Goal: Check status: Check status

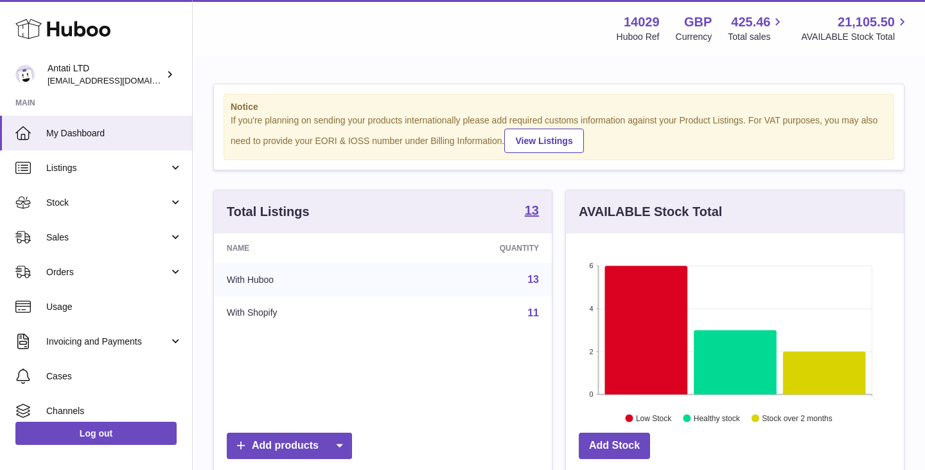
scroll to position [200, 338]
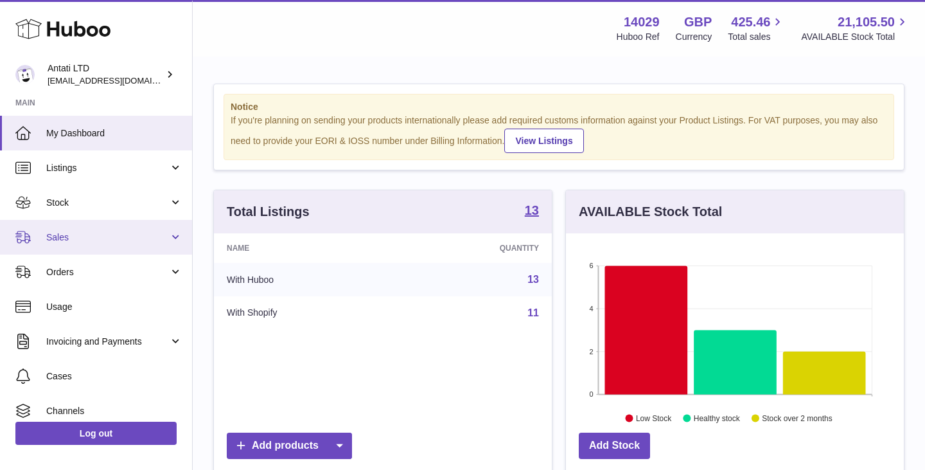
click at [130, 242] on span "Sales" at bounding box center [107, 237] width 123 height 12
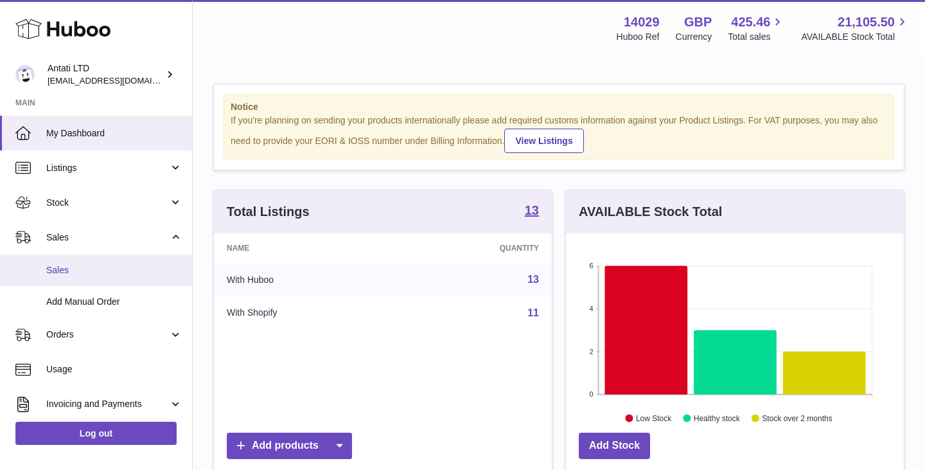
click at [68, 273] on span "Sales" at bounding box center [114, 270] width 136 height 12
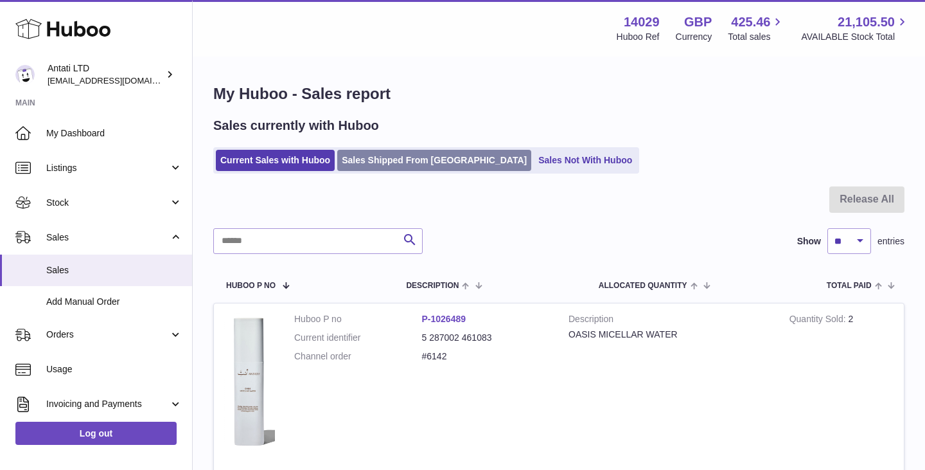
click at [396, 161] on link "Sales Shipped From Huboo" at bounding box center [434, 160] width 194 height 21
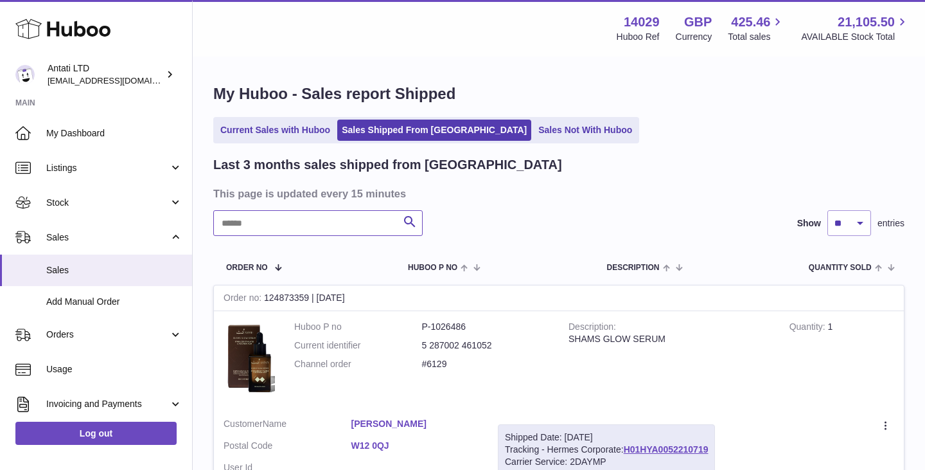
click at [316, 228] on input "text" at bounding box center [317, 223] width 209 height 26
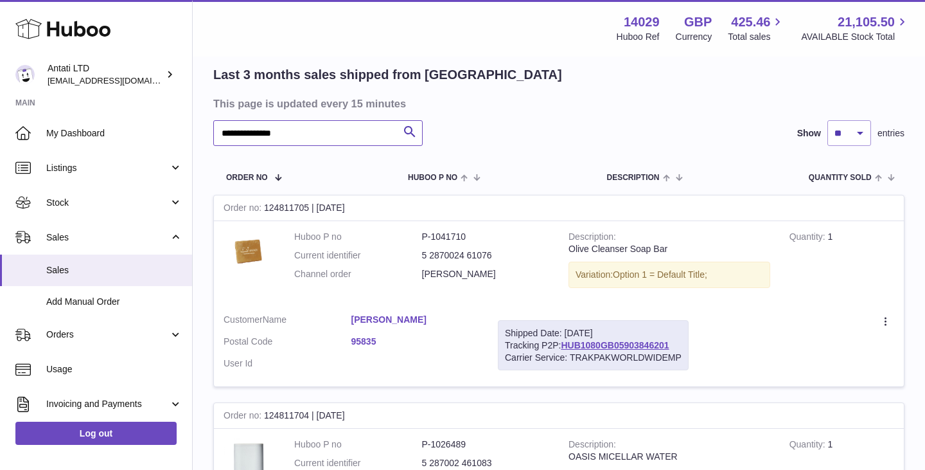
scroll to position [123, 0]
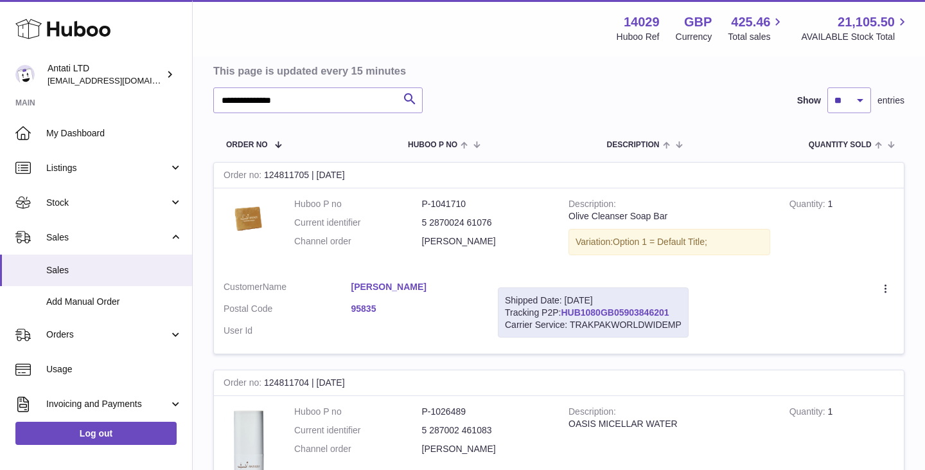
click at [604, 307] on link "HUB1080GB05903846201" at bounding box center [615, 312] width 108 height 10
click at [317, 111] on input "**********" at bounding box center [317, 100] width 209 height 26
type input "*******"
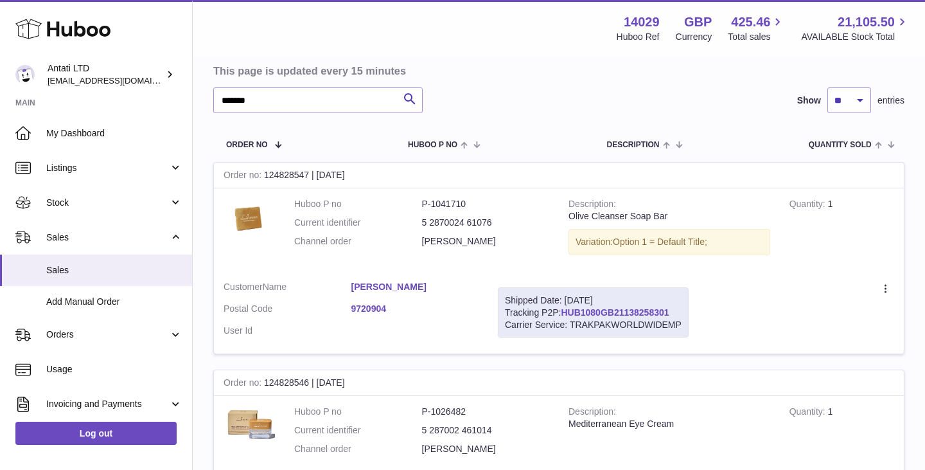
click at [585, 308] on link "HUB1080GB21138258301" at bounding box center [615, 312] width 108 height 10
click at [329, 95] on input "*******" at bounding box center [317, 100] width 209 height 26
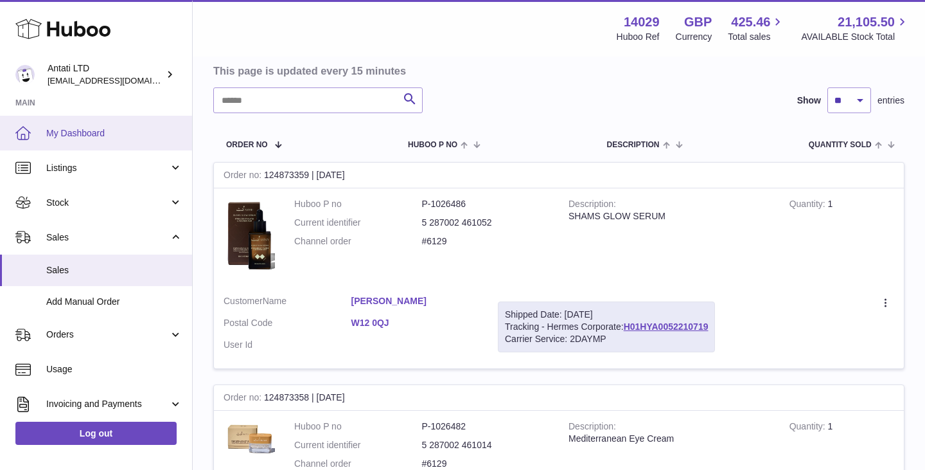
click at [116, 134] on span "My Dashboard" at bounding box center [114, 133] width 136 height 12
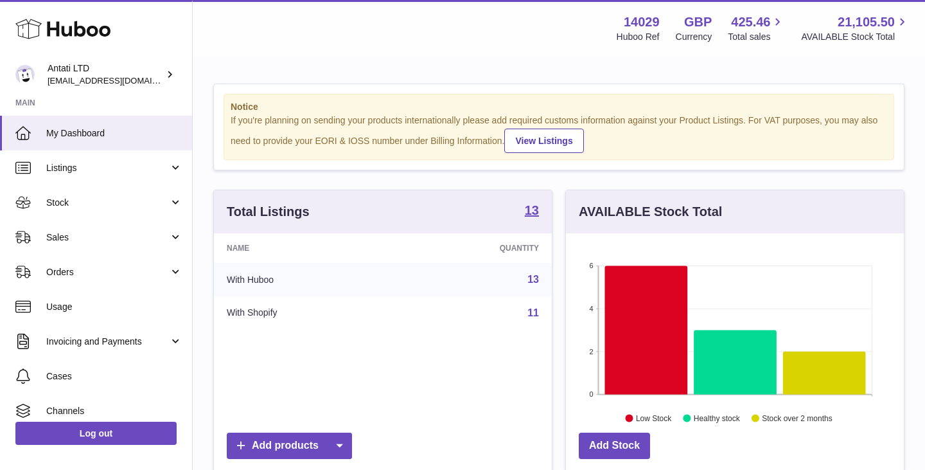
scroll to position [200, 338]
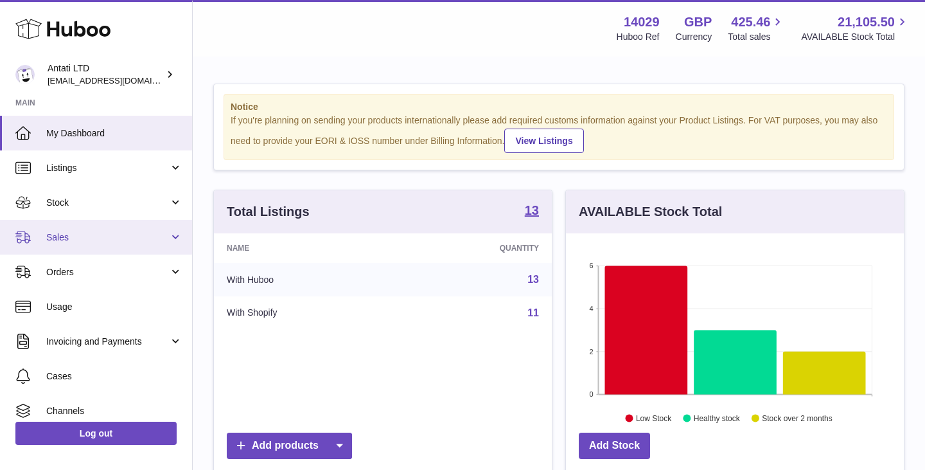
click at [112, 238] on span "Sales" at bounding box center [107, 237] width 123 height 12
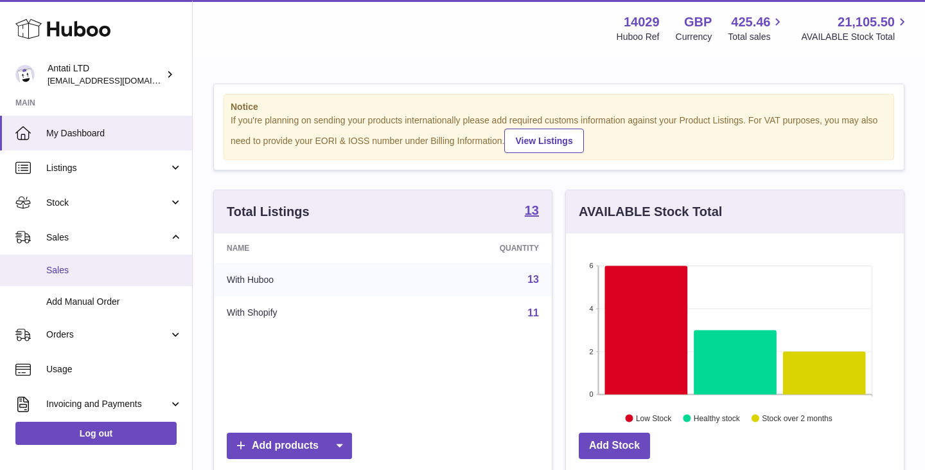
click at [75, 278] on link "Sales" at bounding box center [96, 269] width 192 height 31
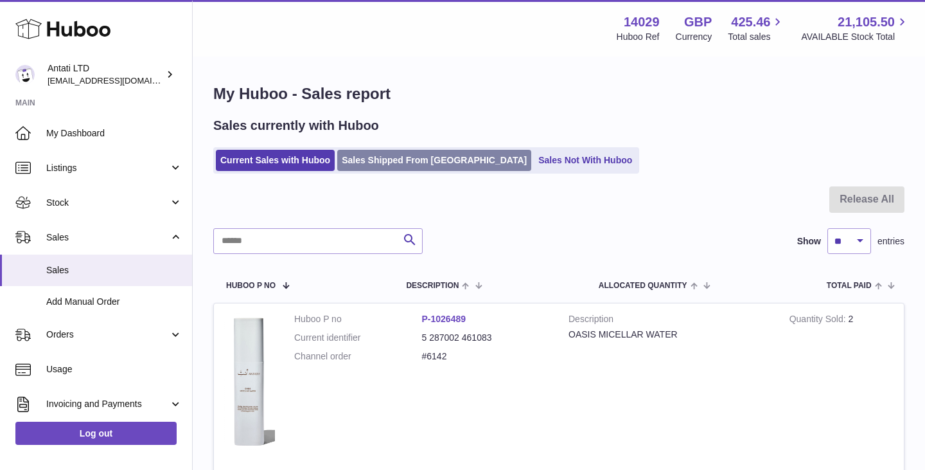
click at [410, 163] on link "Sales Shipped From [GEOGRAPHIC_DATA]" at bounding box center [434, 160] width 194 height 21
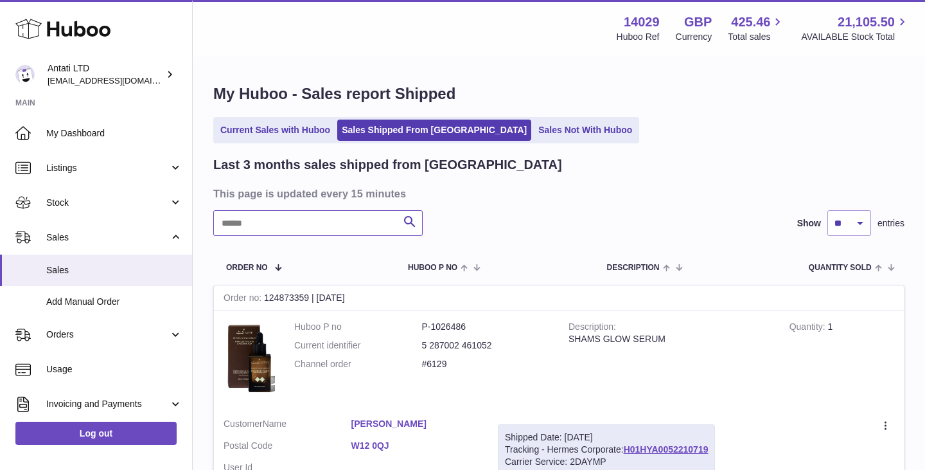
click at [334, 217] on input "text" at bounding box center [317, 223] width 209 height 26
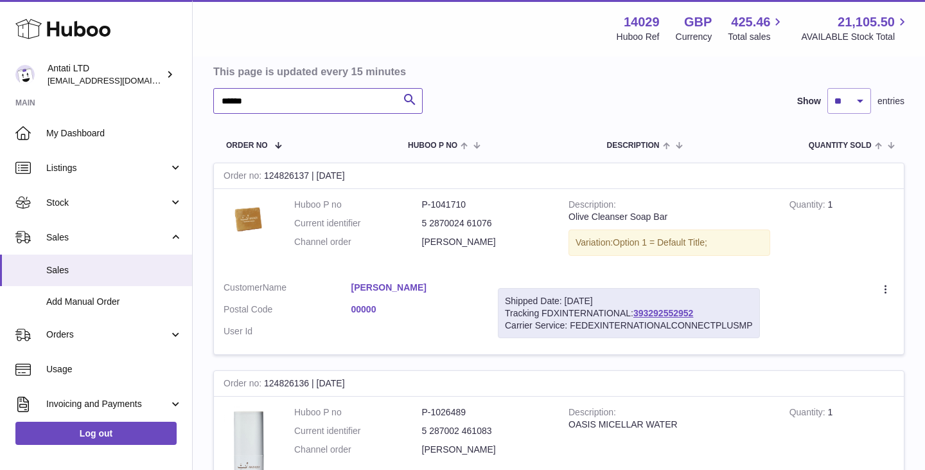
scroll to position [123, 0]
type input "******"
click at [658, 312] on link "393292552952" at bounding box center [663, 311] width 60 height 10
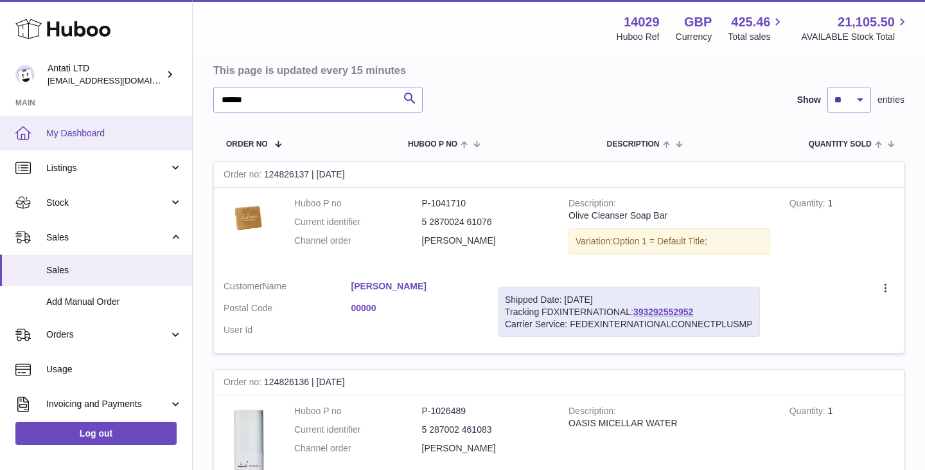
click at [82, 131] on span "My Dashboard" at bounding box center [114, 133] width 136 height 12
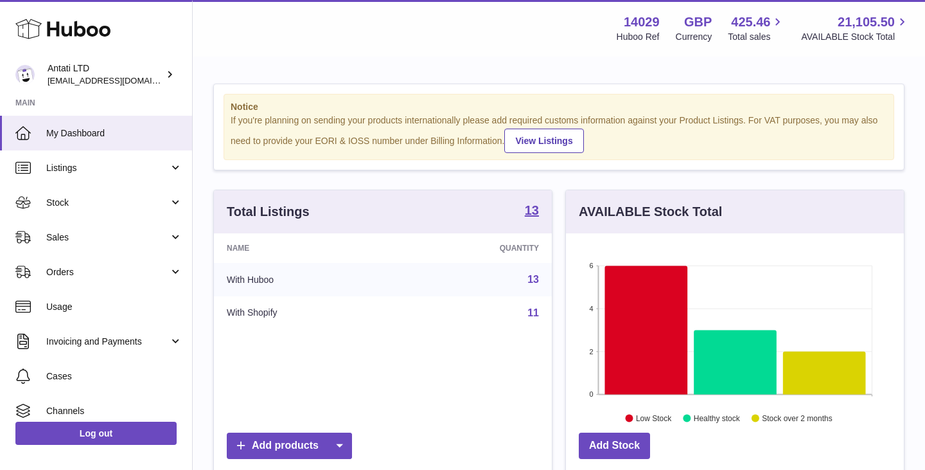
scroll to position [200, 338]
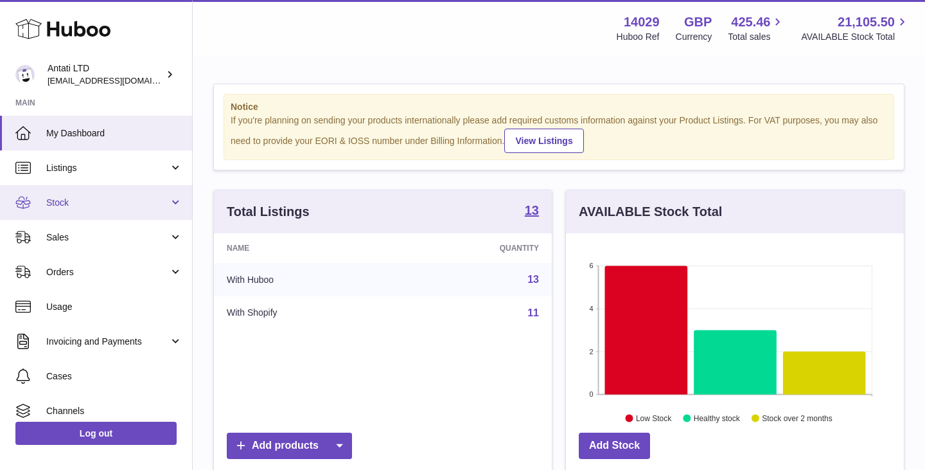
click at [114, 204] on span "Stock" at bounding box center [107, 203] width 123 height 12
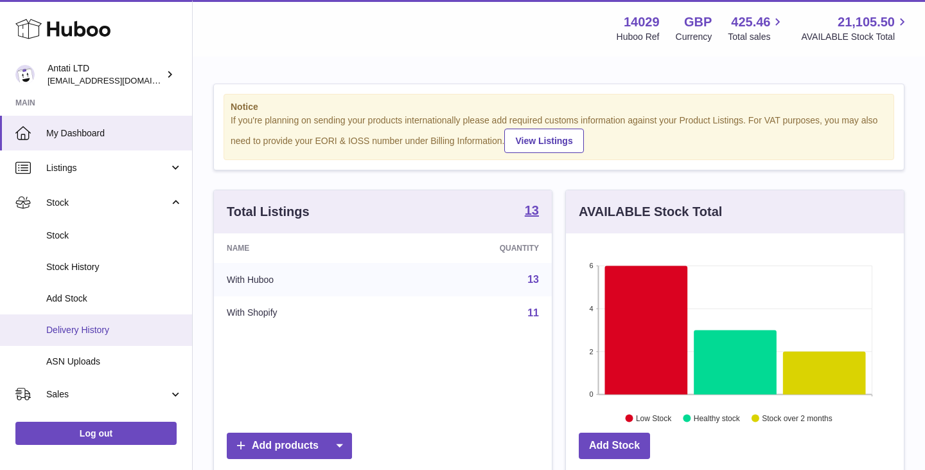
click at [78, 332] on span "Delivery History" at bounding box center [114, 330] width 136 height 12
